Goal: Task Accomplishment & Management: Use online tool/utility

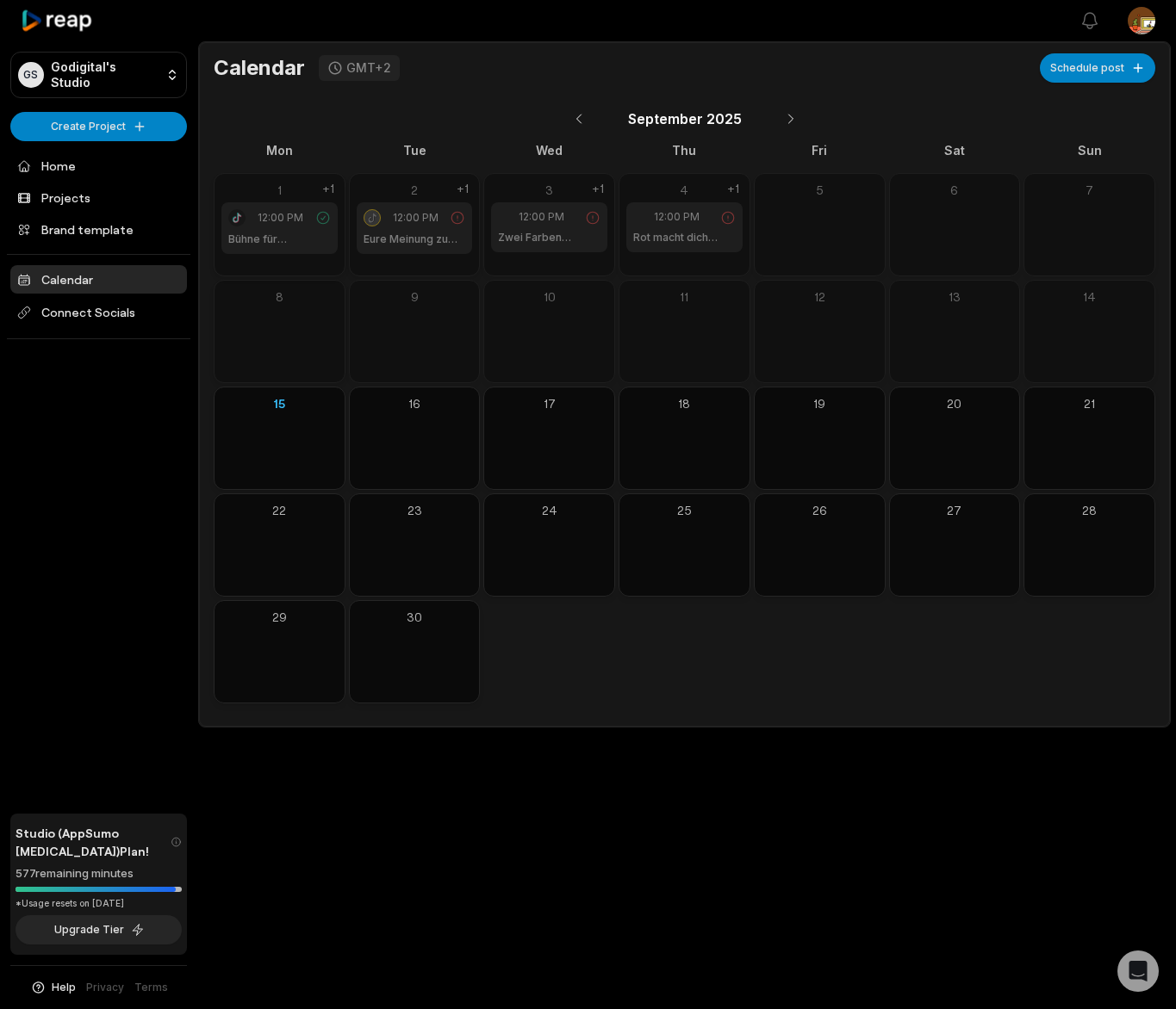
click at [94, 128] on html "GS Godigital's Studio Create Project Home Projects Brand template Calendar Conn…" at bounding box center [588, 504] width 1176 height 1009
click at [90, 131] on html "GS Godigital's Studio Create Project Home Projects Brand template Calendar Conn…" at bounding box center [588, 504] width 1176 height 1009
click at [91, 131] on html "GS Godigital's Studio Create Project Home Projects Brand template Calendar Conn…" at bounding box center [588, 504] width 1176 height 1009
click at [92, 164] on link "Create Clips" at bounding box center [99, 161] width 168 height 28
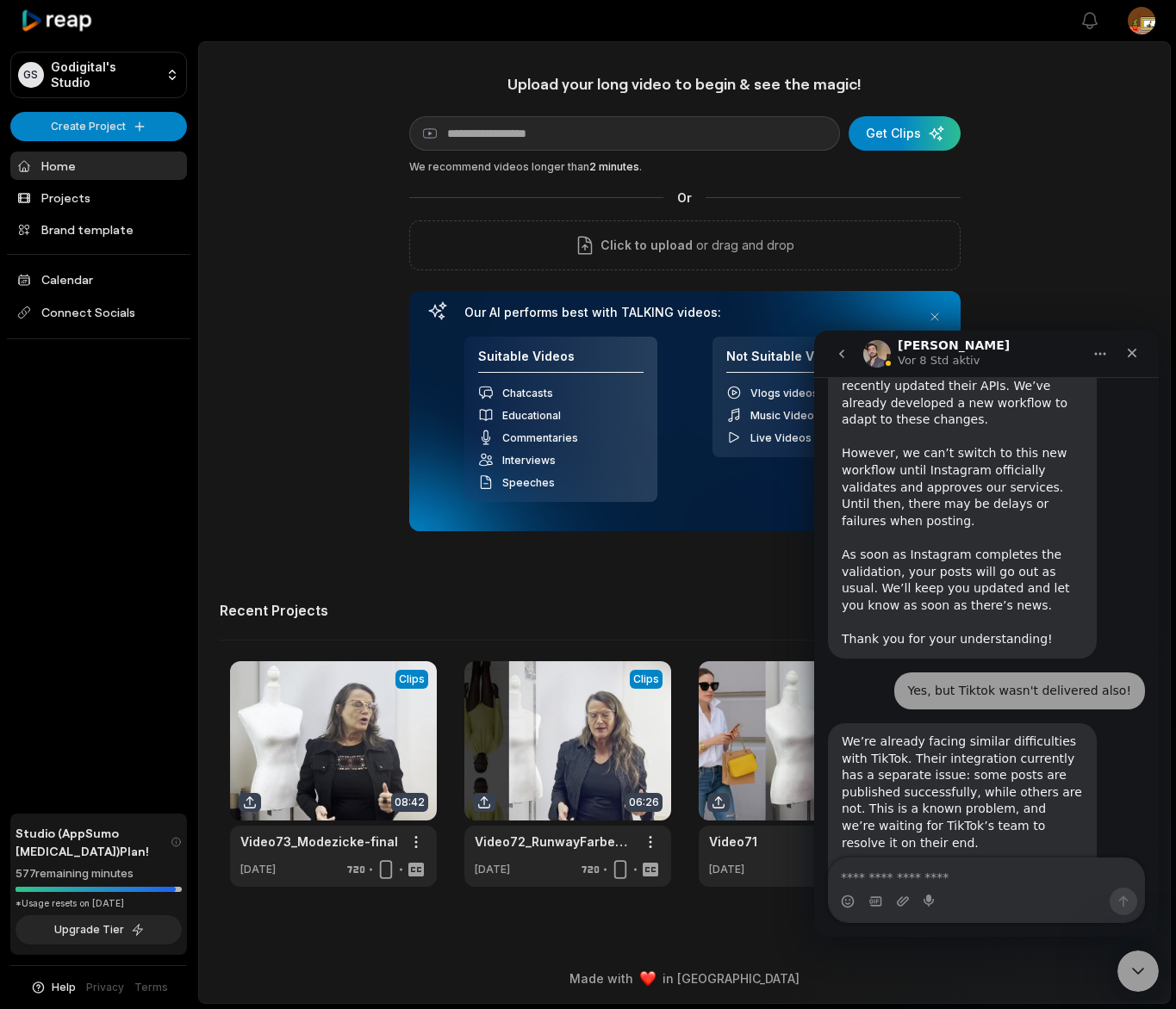
scroll to position [1886, 0]
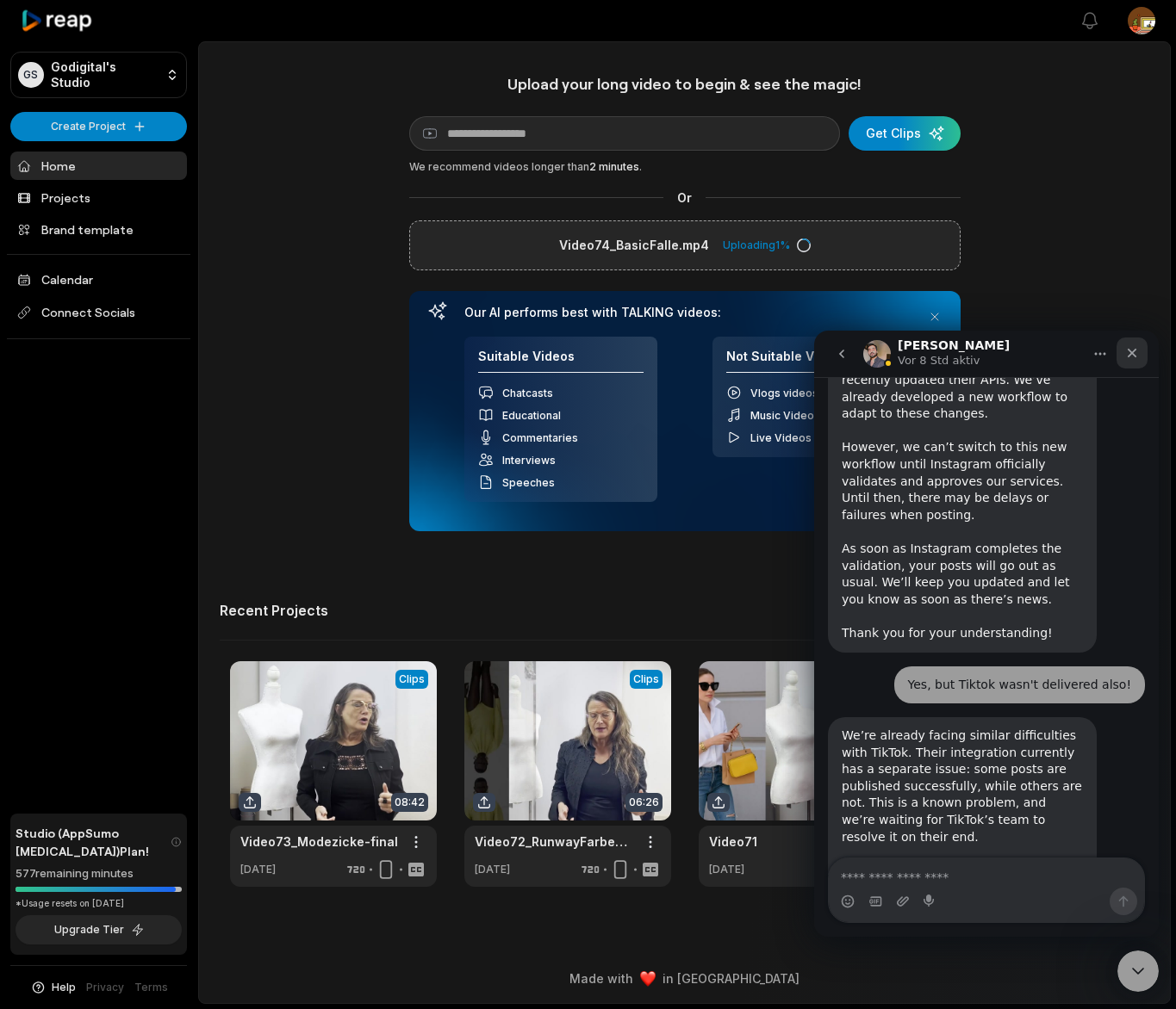
click at [1131, 352] on icon "Schließen" at bounding box center [1133, 353] width 14 height 14
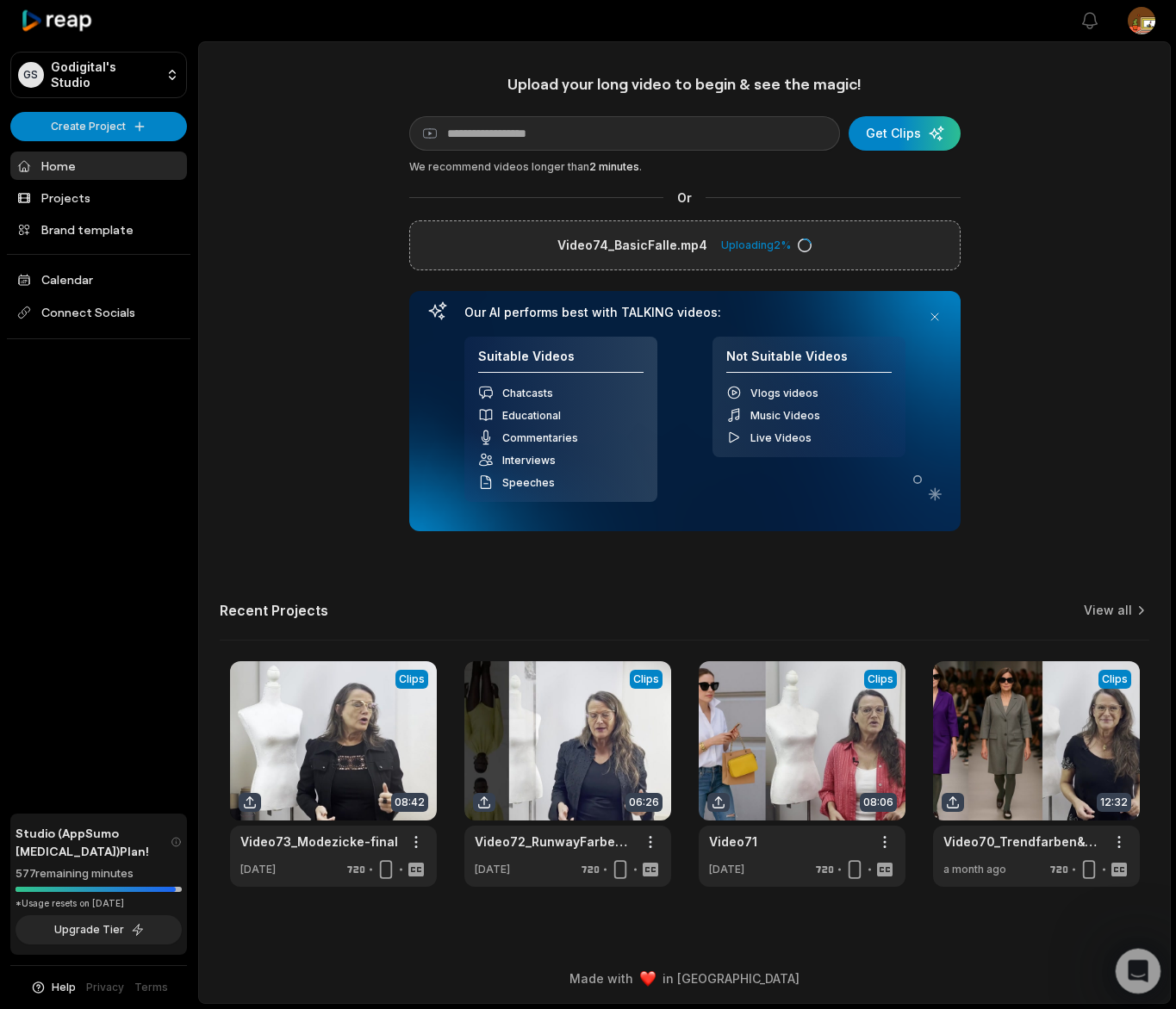
click at [1134, 974] on icon "Intercom-Nachrichtendienst öffnen" at bounding box center [1136, 969] width 28 height 28
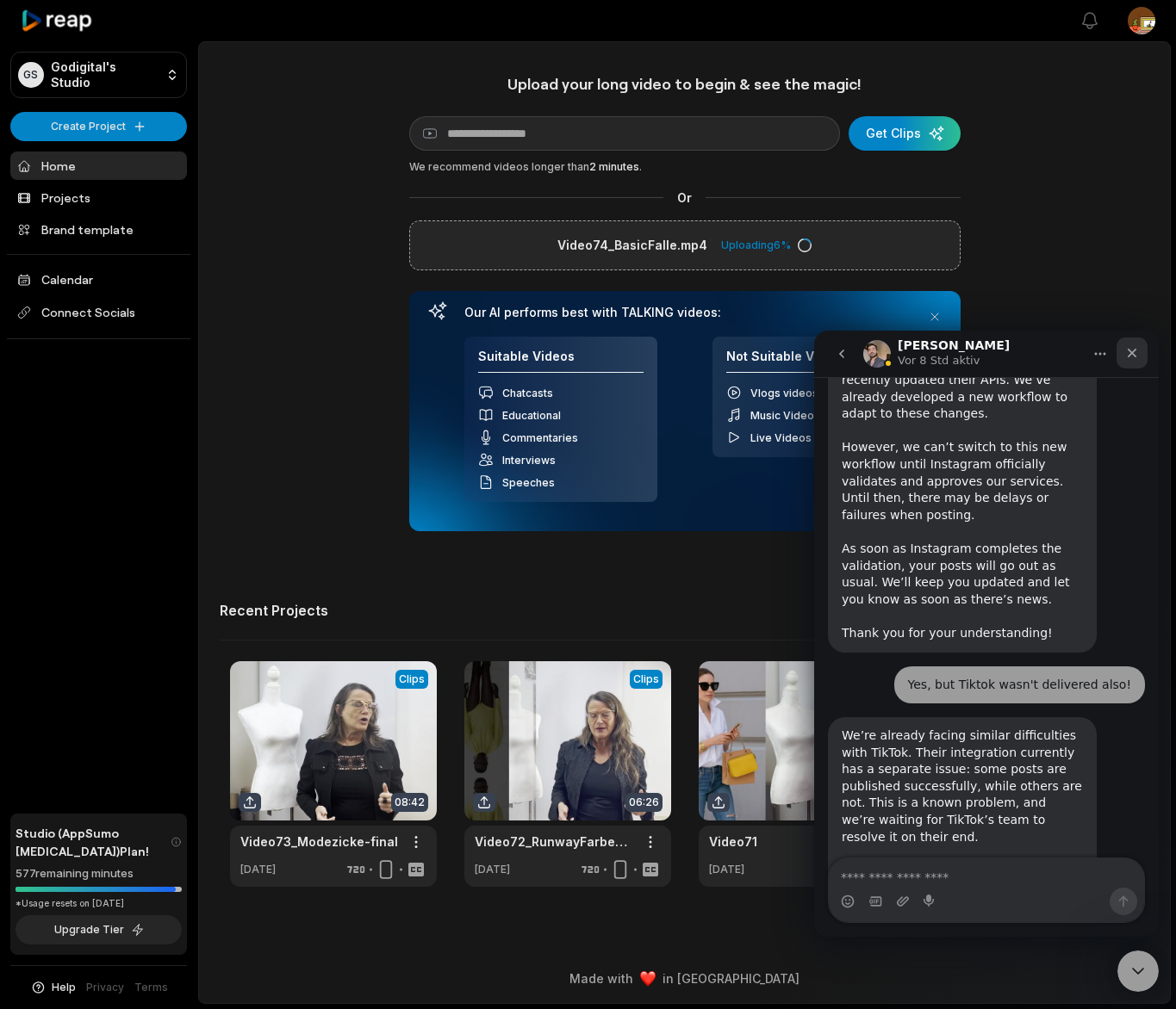
click at [1133, 354] on icon "Schließen" at bounding box center [1133, 353] width 14 height 14
